Goal: Transaction & Acquisition: Purchase product/service

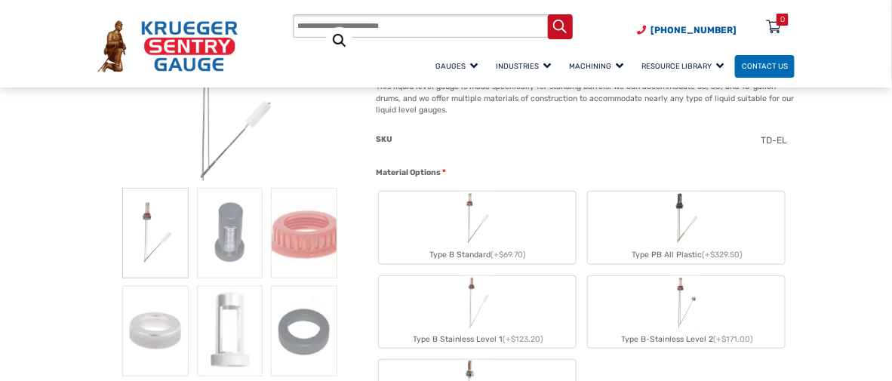
scroll to position [376, 0]
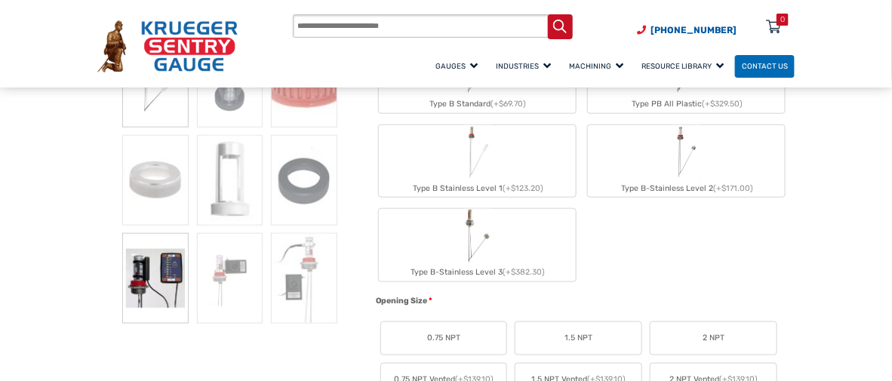
click at [156, 269] on img at bounding box center [155, 278] width 66 height 91
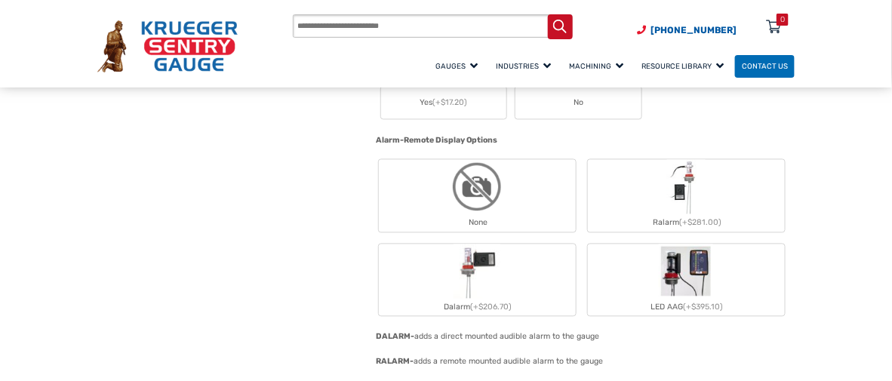
scroll to position [830, 0]
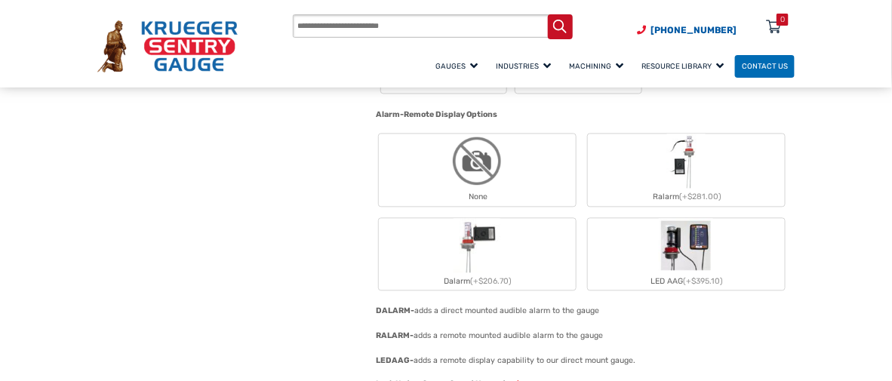
click at [681, 258] on img "LED AAG" at bounding box center [686, 245] width 54 height 54
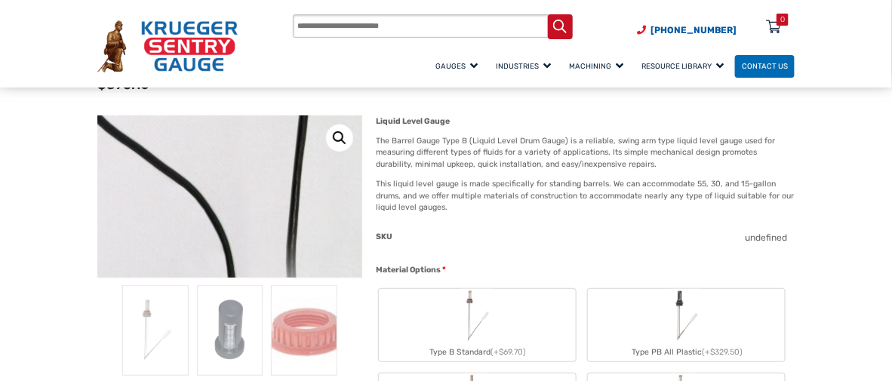
scroll to position [151, 0]
